Goal: Transaction & Acquisition: Purchase product/service

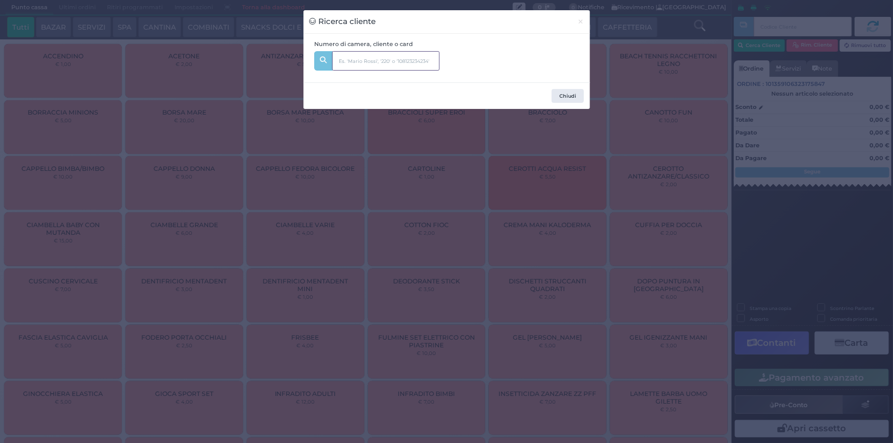
click at [435, 62] on input "text" at bounding box center [385, 60] width 107 height 19
type input "328"
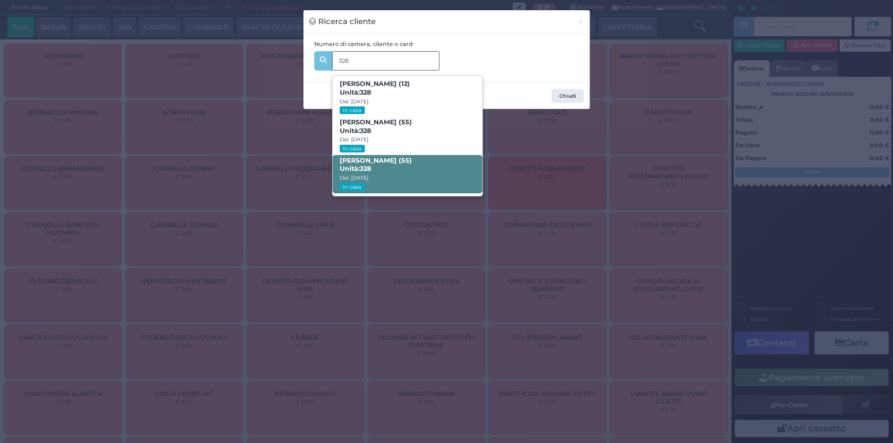
click at [416, 176] on span "[PERSON_NAME] (55) Unità: 328 Dal: [DATE] In casa" at bounding box center [408, 174] width 150 height 38
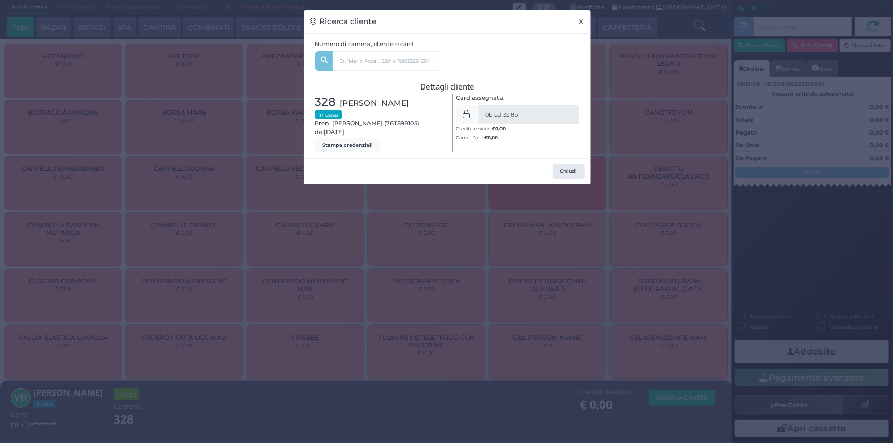
click at [578, 20] on button "×" at bounding box center [582, 21] width 18 height 23
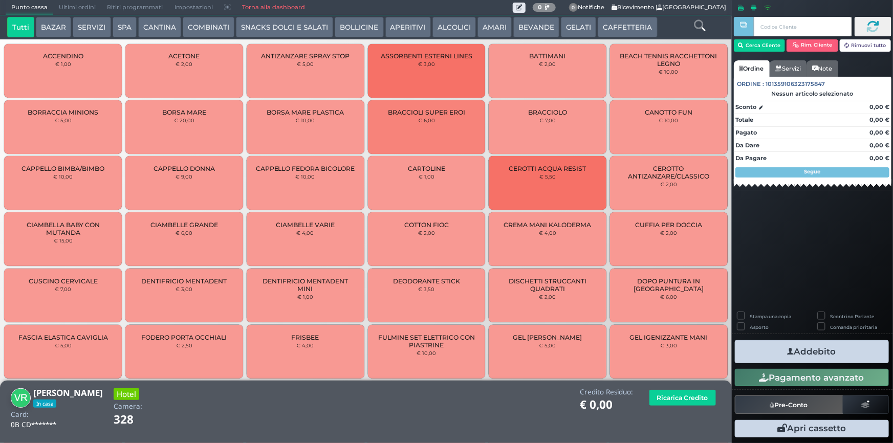
click at [148, 30] on button "CANTINA" at bounding box center [159, 27] width 43 height 20
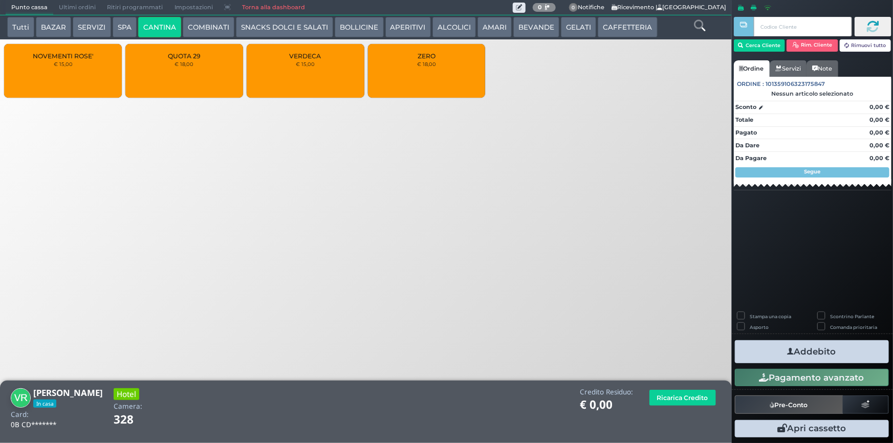
click at [414, 48] on div "ZERO € 18,00" at bounding box center [427, 71] width 118 height 54
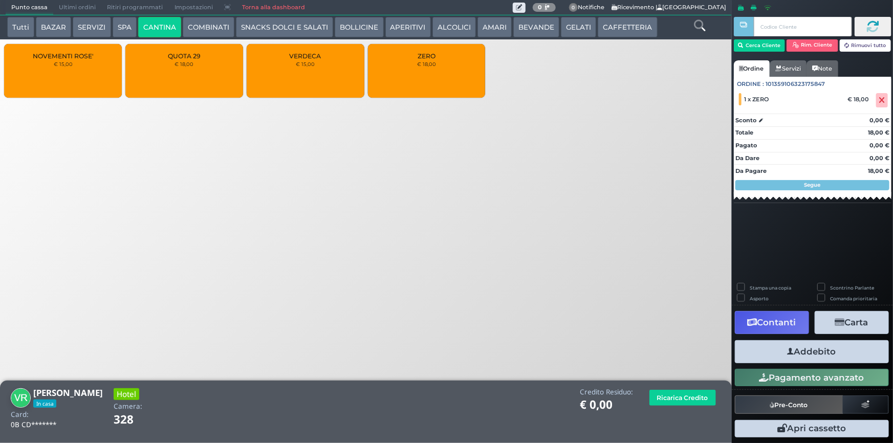
click at [803, 347] on button "Addebito" at bounding box center [812, 351] width 154 height 23
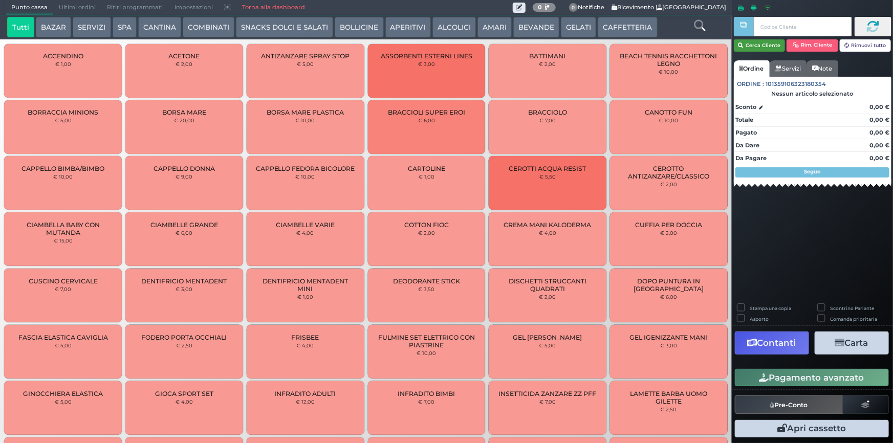
click at [768, 47] on button "Cerca Cliente" at bounding box center [760, 45] width 52 height 12
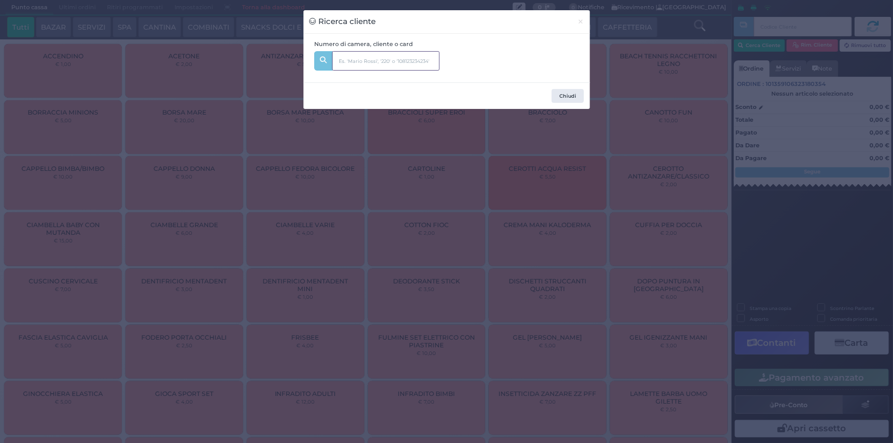
click at [430, 66] on input "text" at bounding box center [385, 60] width 107 height 19
type input "318"
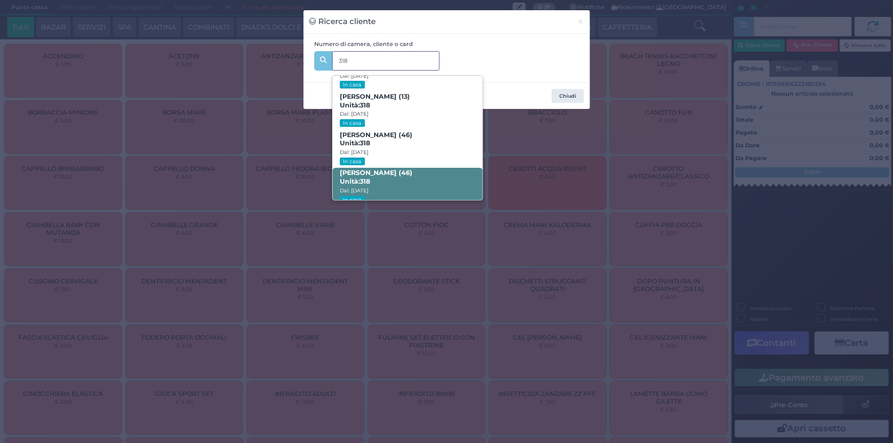
scroll to position [48, 0]
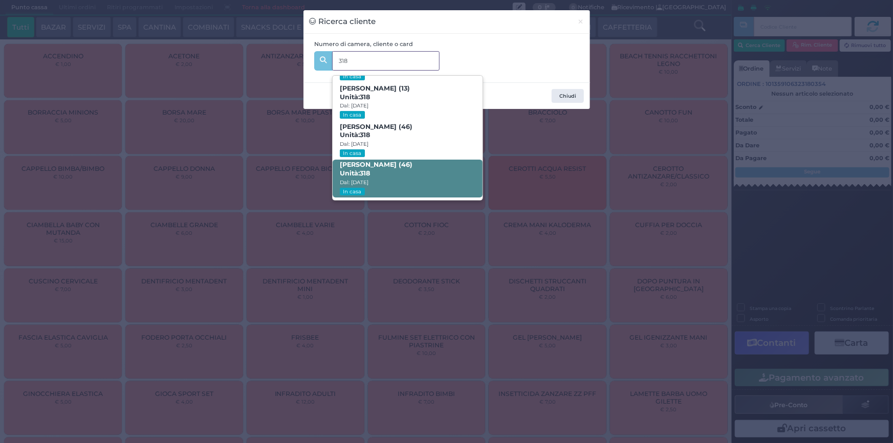
click at [389, 169] on span "Paolo Pugliese (46) Unità: 318 Dal: 10/08/2025 In casa" at bounding box center [408, 179] width 150 height 38
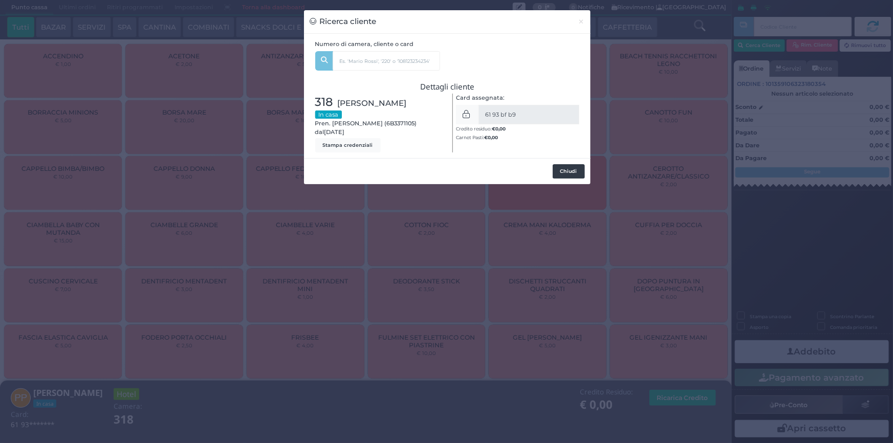
click at [574, 174] on button "Chiudi" at bounding box center [569, 171] width 32 height 14
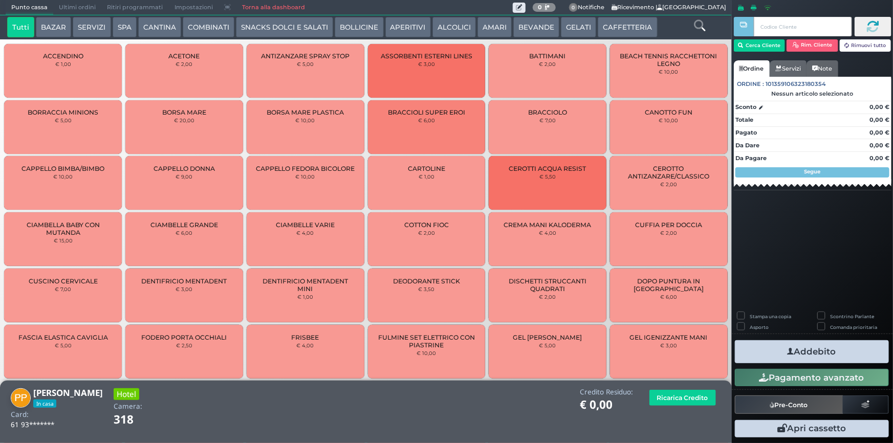
click at [77, 28] on button "SERVIZI" at bounding box center [92, 27] width 38 height 20
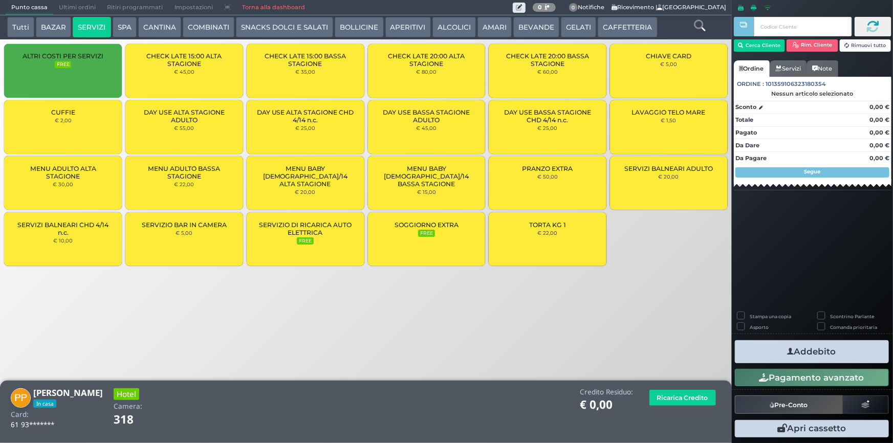
click at [655, 122] on div "LAVAGGIO TELO MARE € 1,50" at bounding box center [669, 127] width 118 height 54
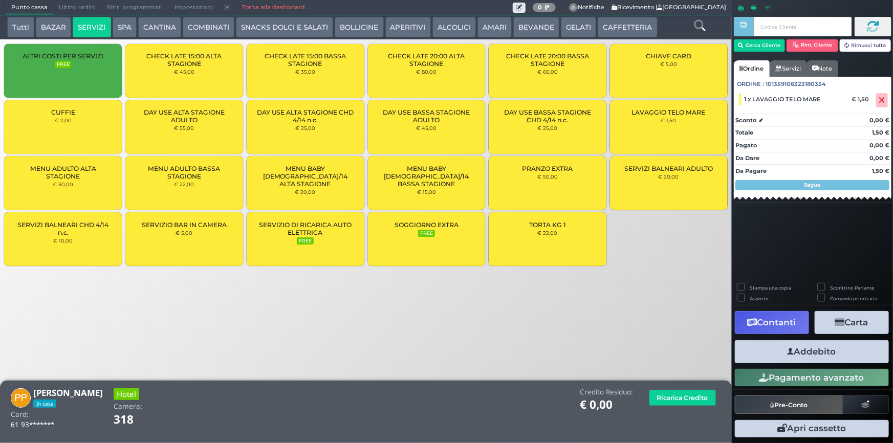
click at [656, 122] on div "LAVAGGIO TELO MARE € 1,50" at bounding box center [669, 127] width 118 height 54
click at [815, 355] on button "Addebito" at bounding box center [812, 351] width 154 height 23
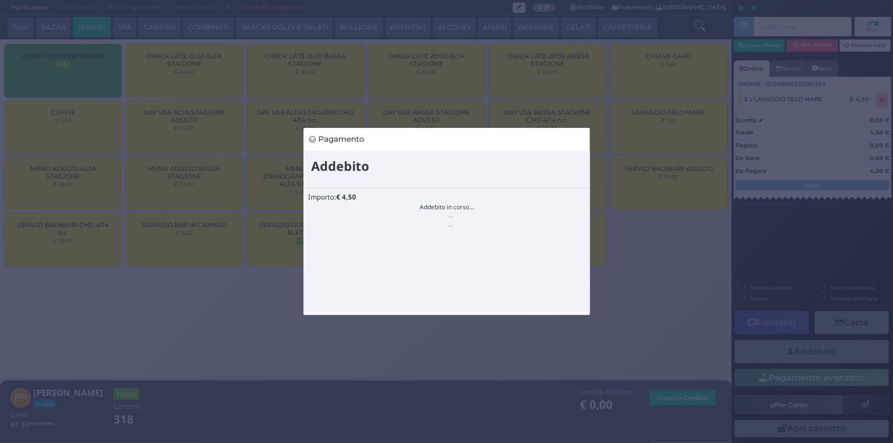
scroll to position [0, 0]
